Goal: Transaction & Acquisition: Download file/media

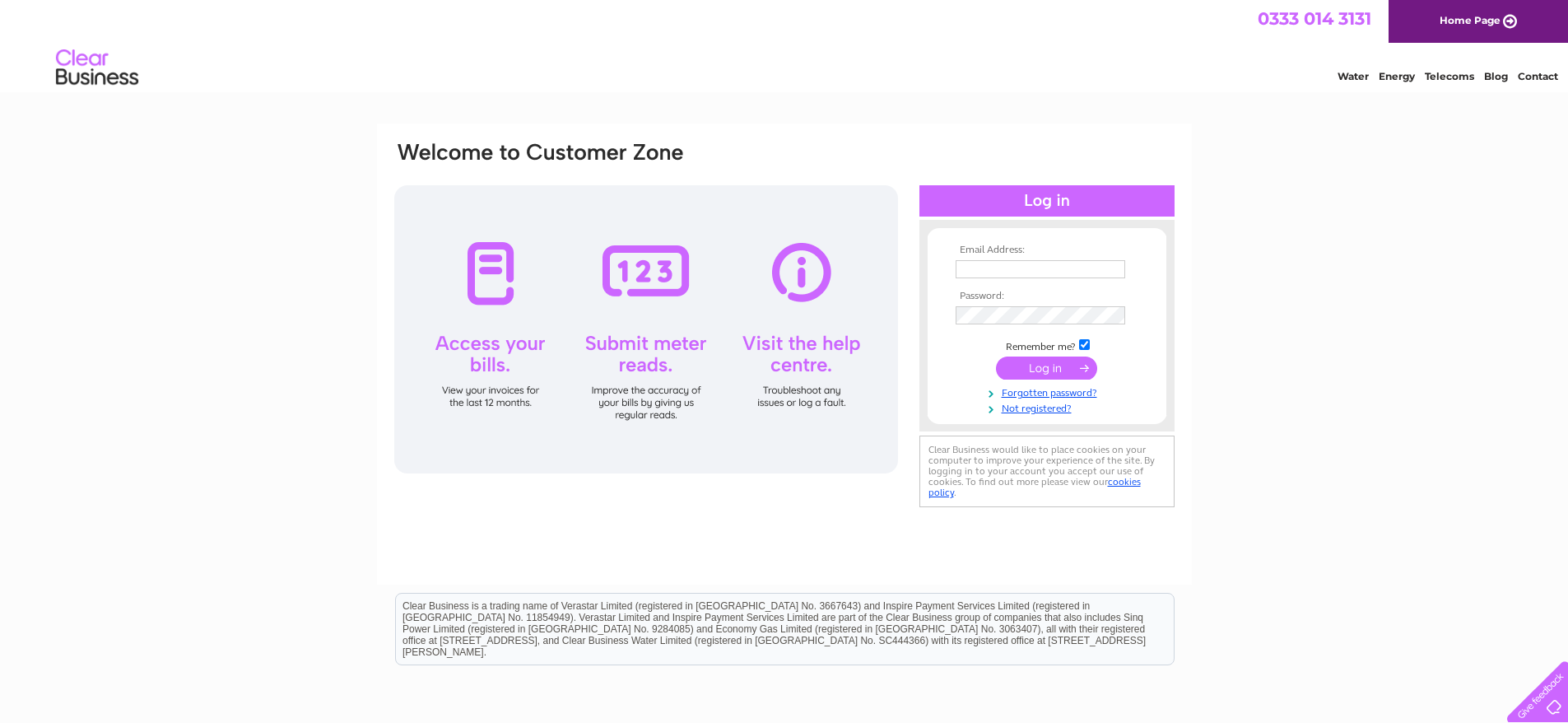
type input "[EMAIL_ADDRESS][DOMAIN_NAME]"
click at [1056, 372] on input "submit" at bounding box center [1046, 367] width 101 height 23
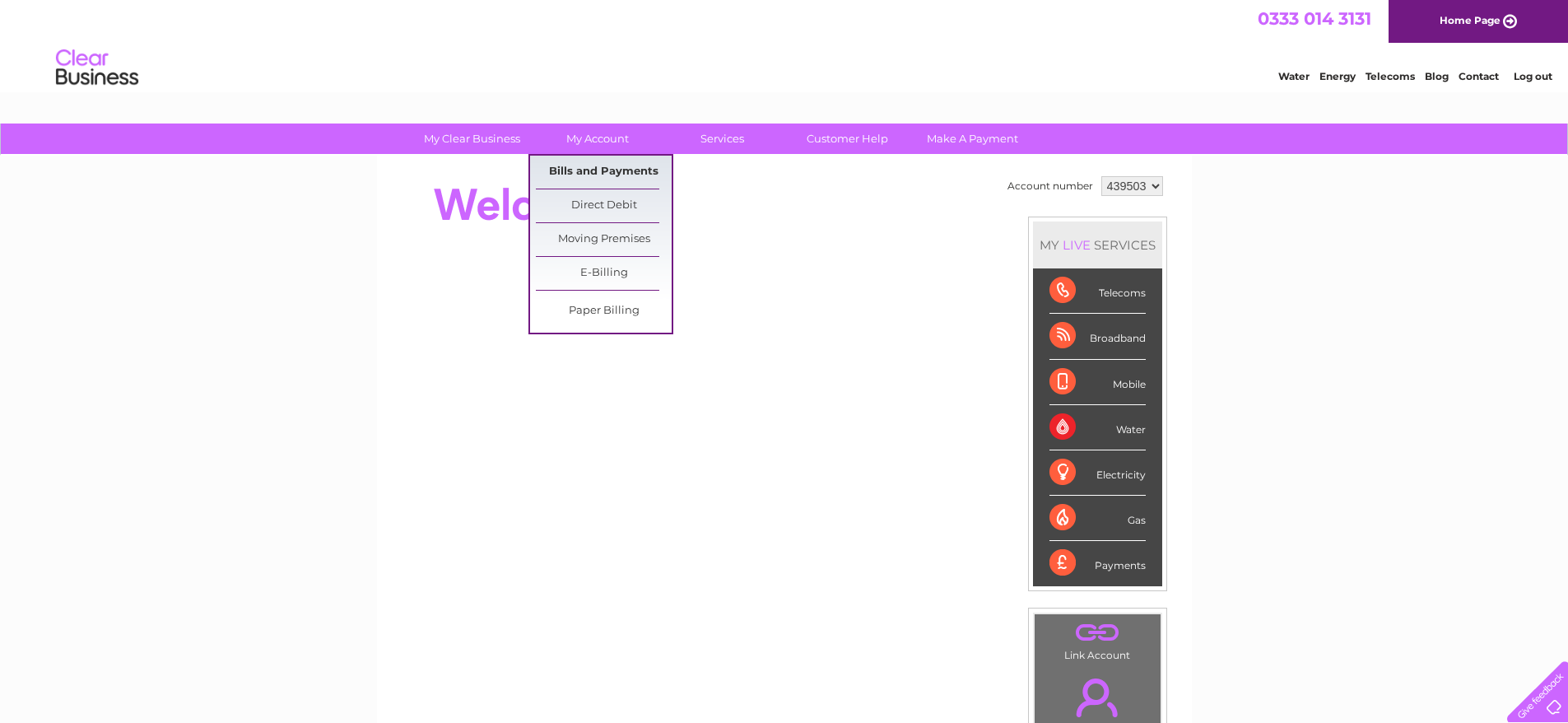
click at [593, 177] on link "Bills and Payments" at bounding box center [604, 172] width 136 height 33
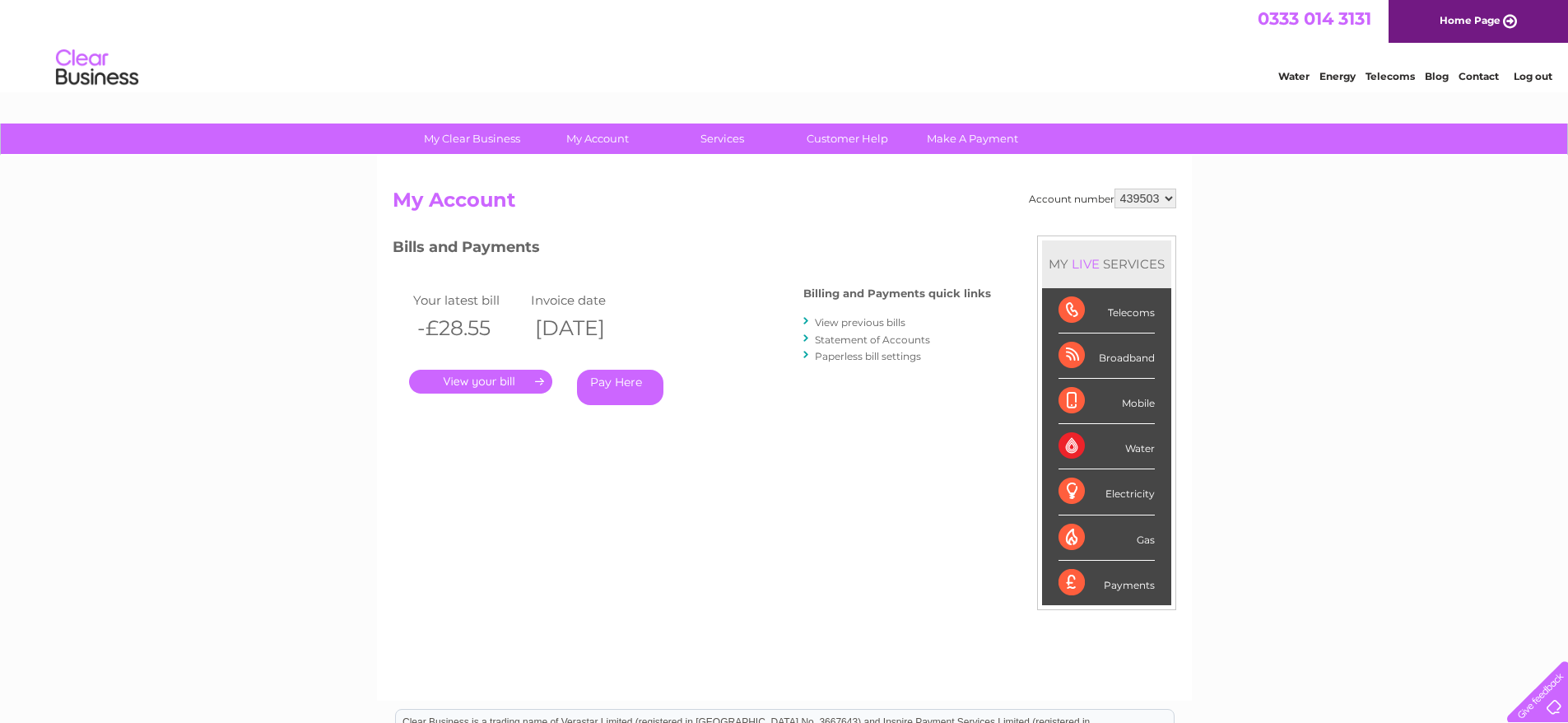
click at [859, 325] on link "View previous bills" at bounding box center [861, 322] width 91 height 12
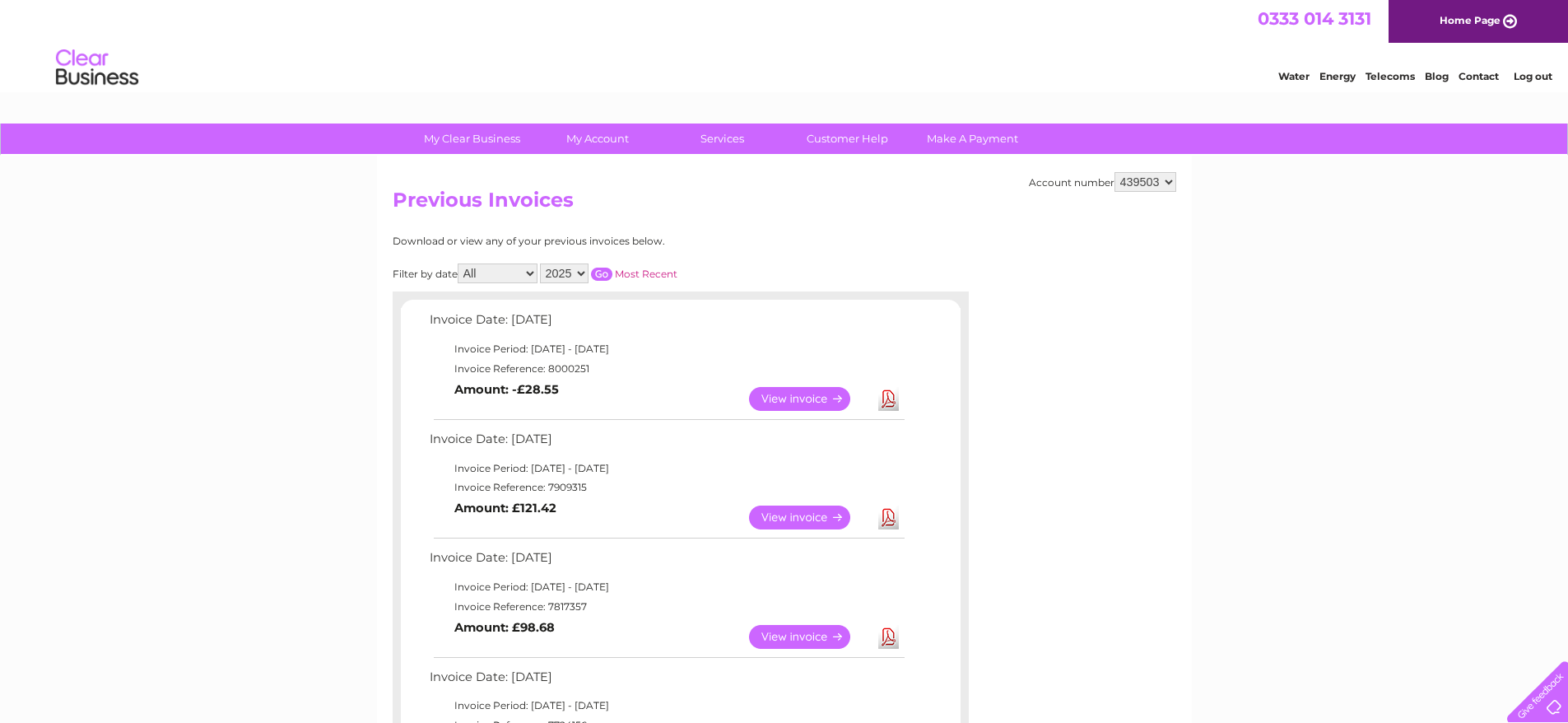
click at [800, 401] on link "View" at bounding box center [809, 399] width 121 height 24
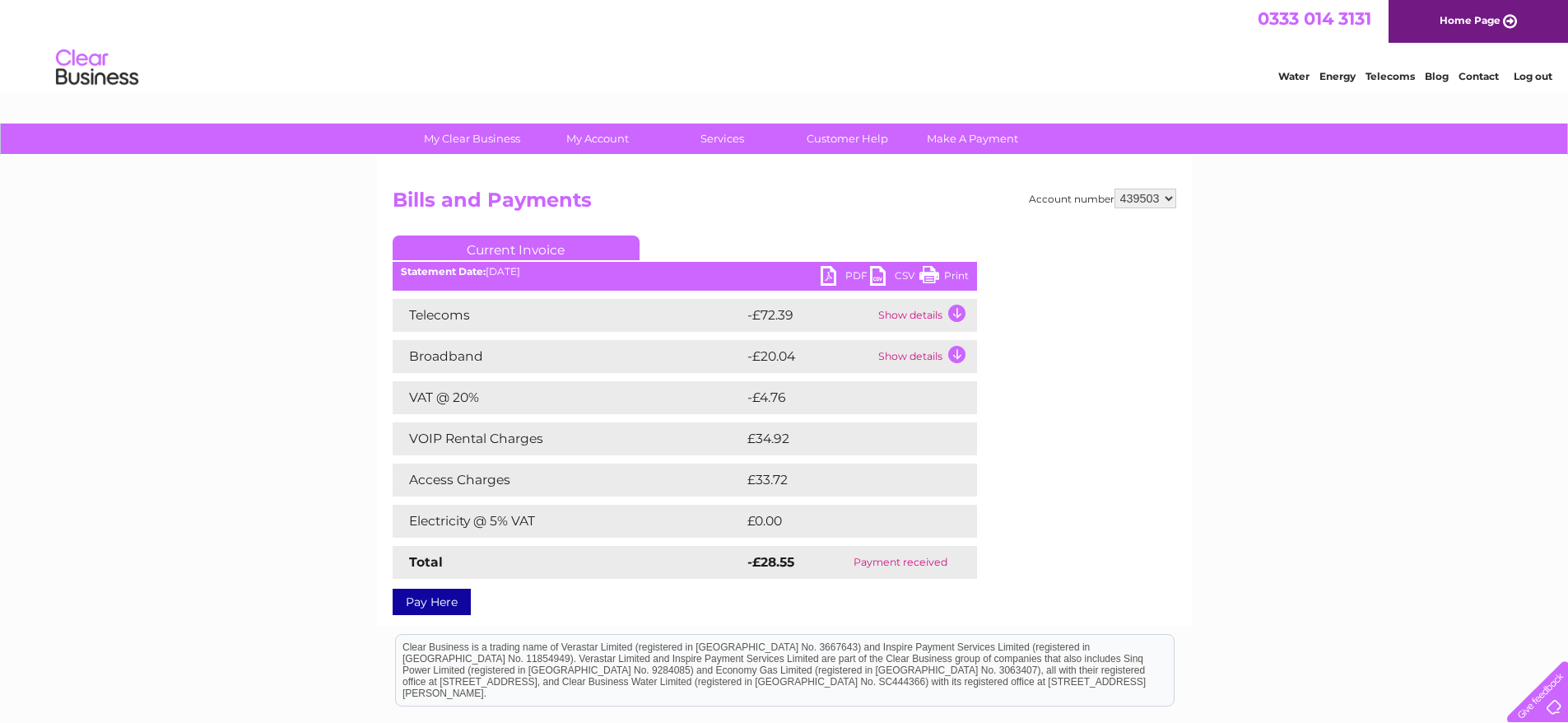
click at [954, 314] on td "Show details" at bounding box center [926, 315] width 103 height 33
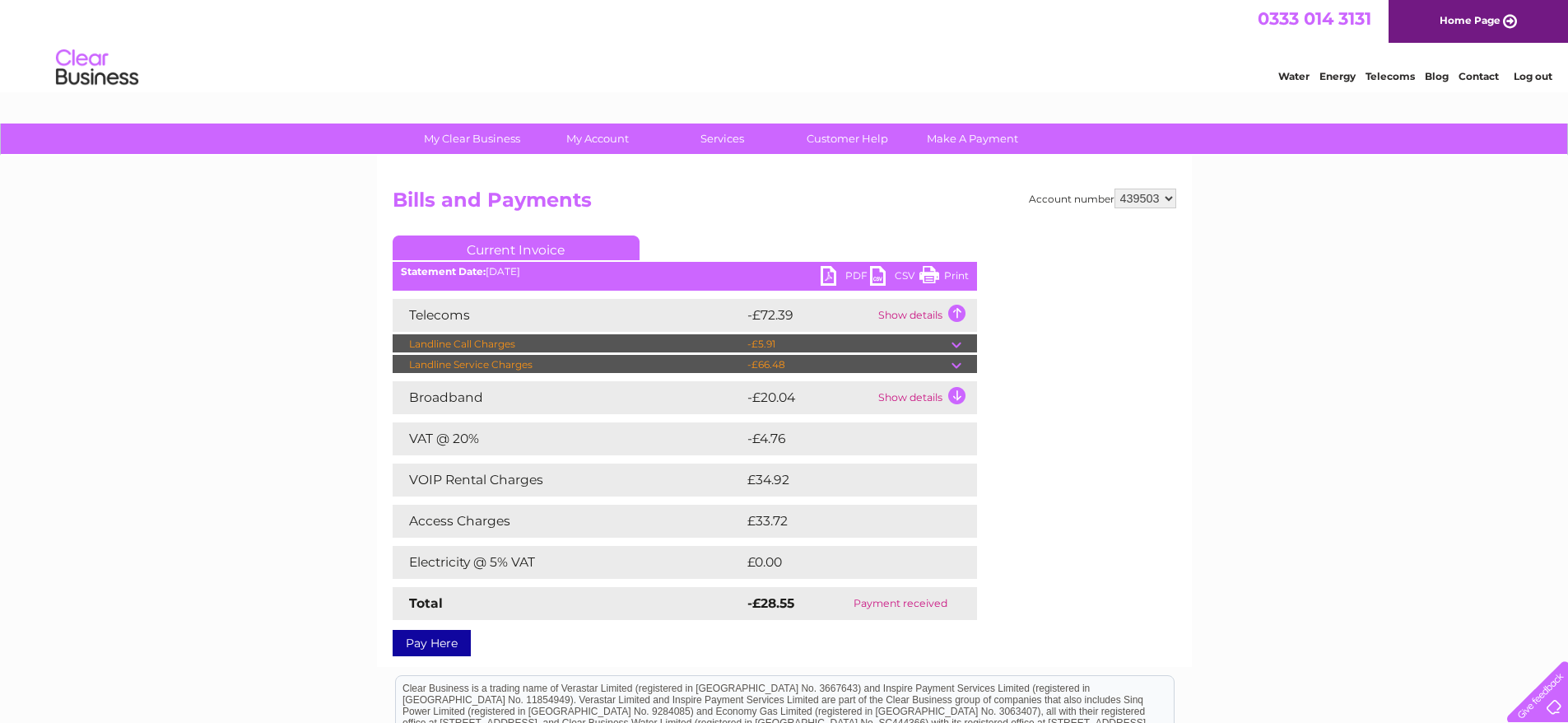
click at [954, 314] on td "Show details" at bounding box center [926, 315] width 103 height 33
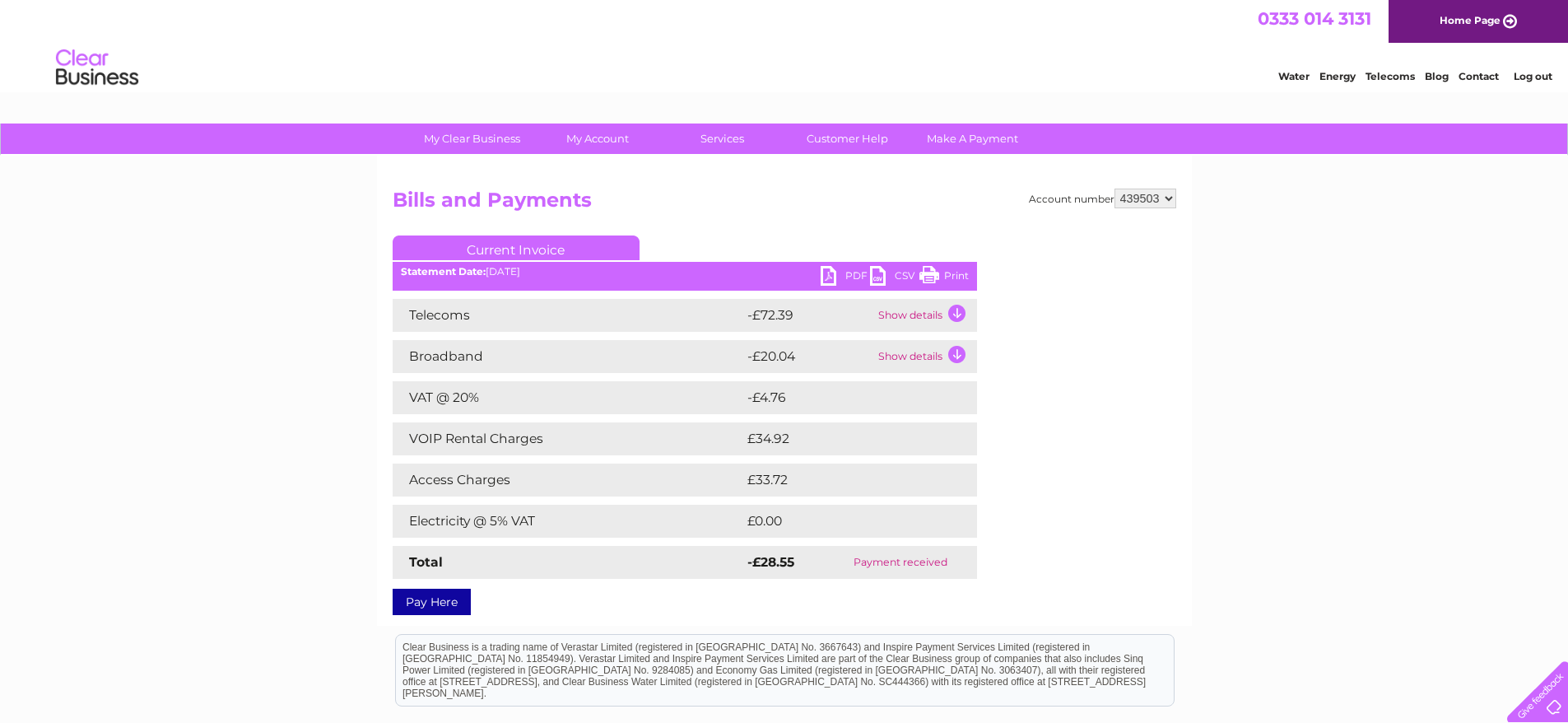
click at [958, 354] on td "Show details" at bounding box center [926, 356] width 103 height 33
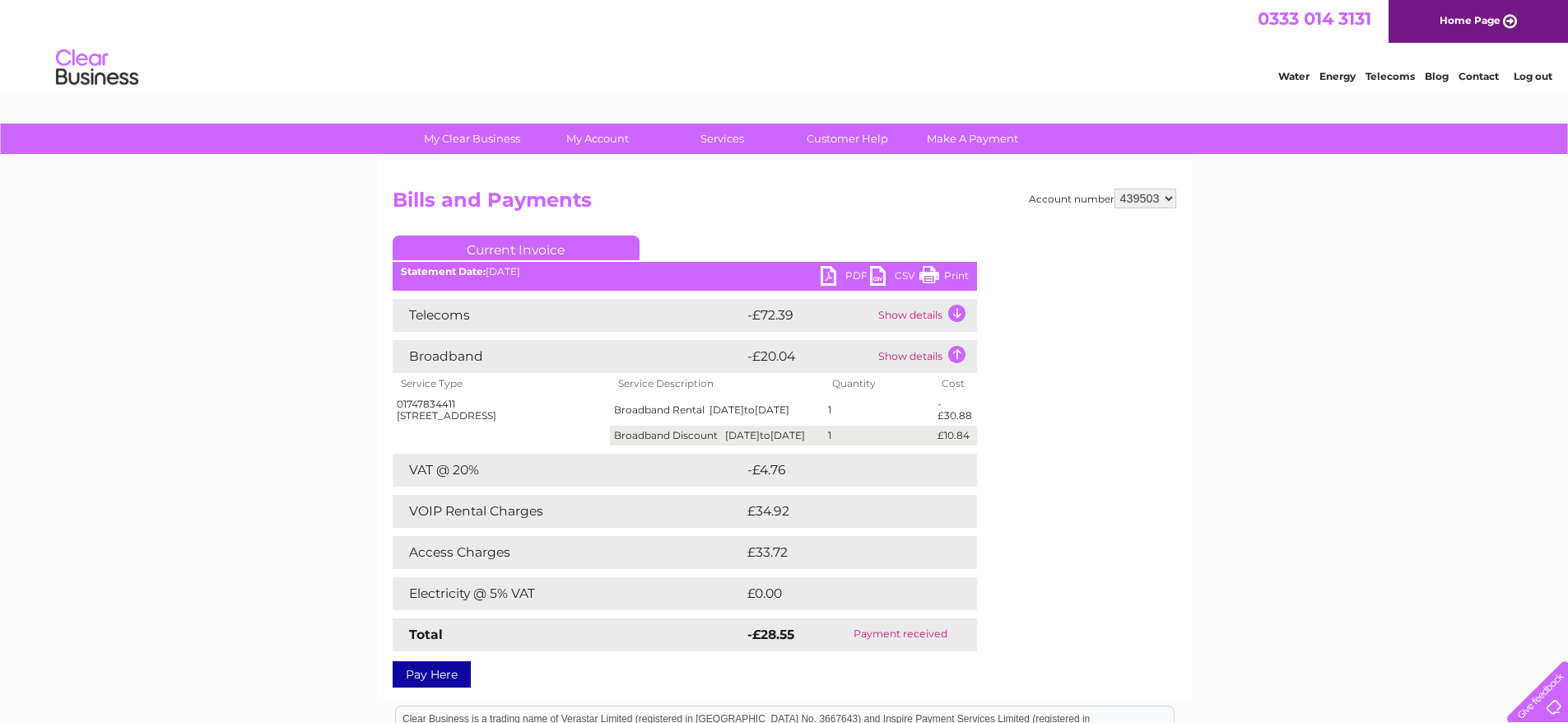
click at [958, 354] on td "Show details" at bounding box center [926, 356] width 103 height 33
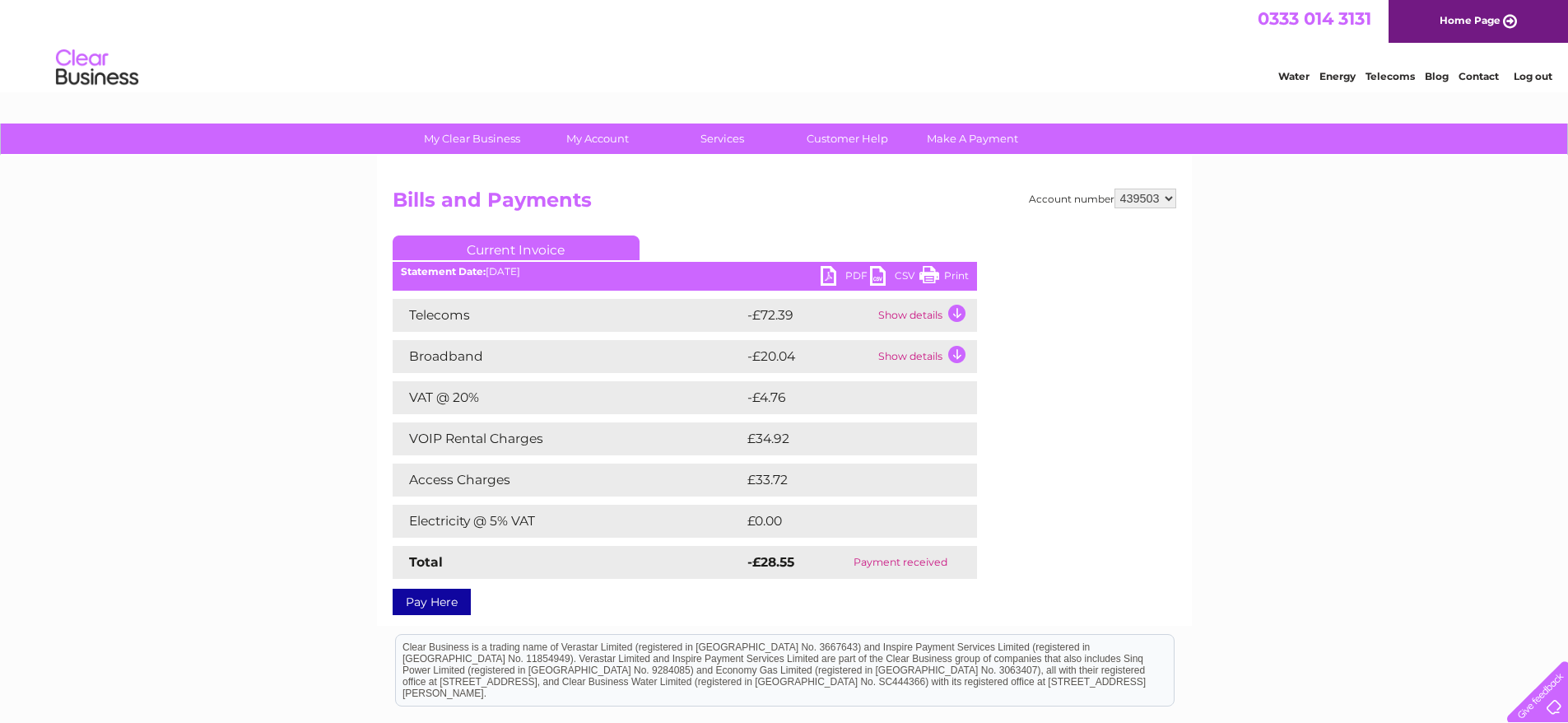
click at [836, 279] on link "PDF" at bounding box center [845, 278] width 50 height 24
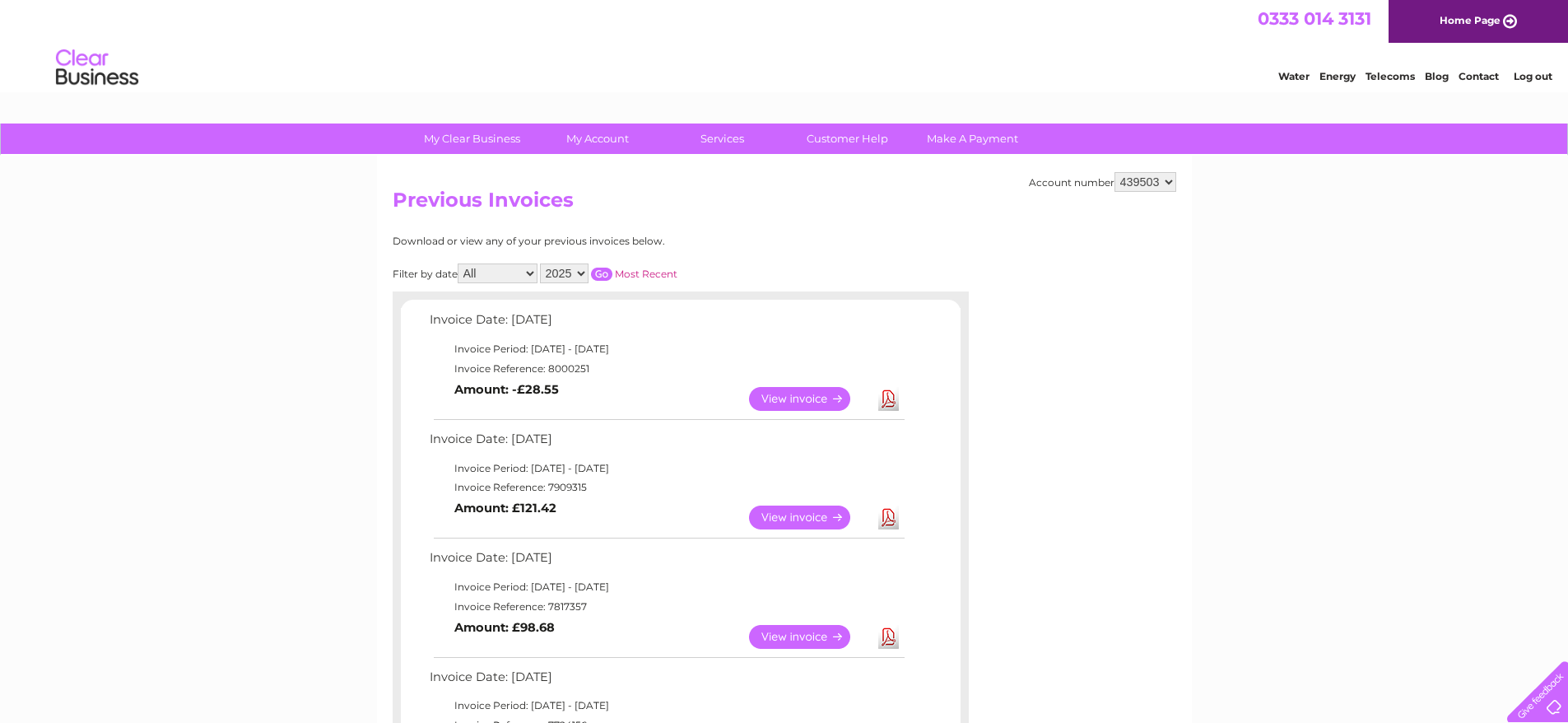
click at [890, 520] on link "Download" at bounding box center [889, 517] width 21 height 24
